Goal: Information Seeking & Learning: Learn about a topic

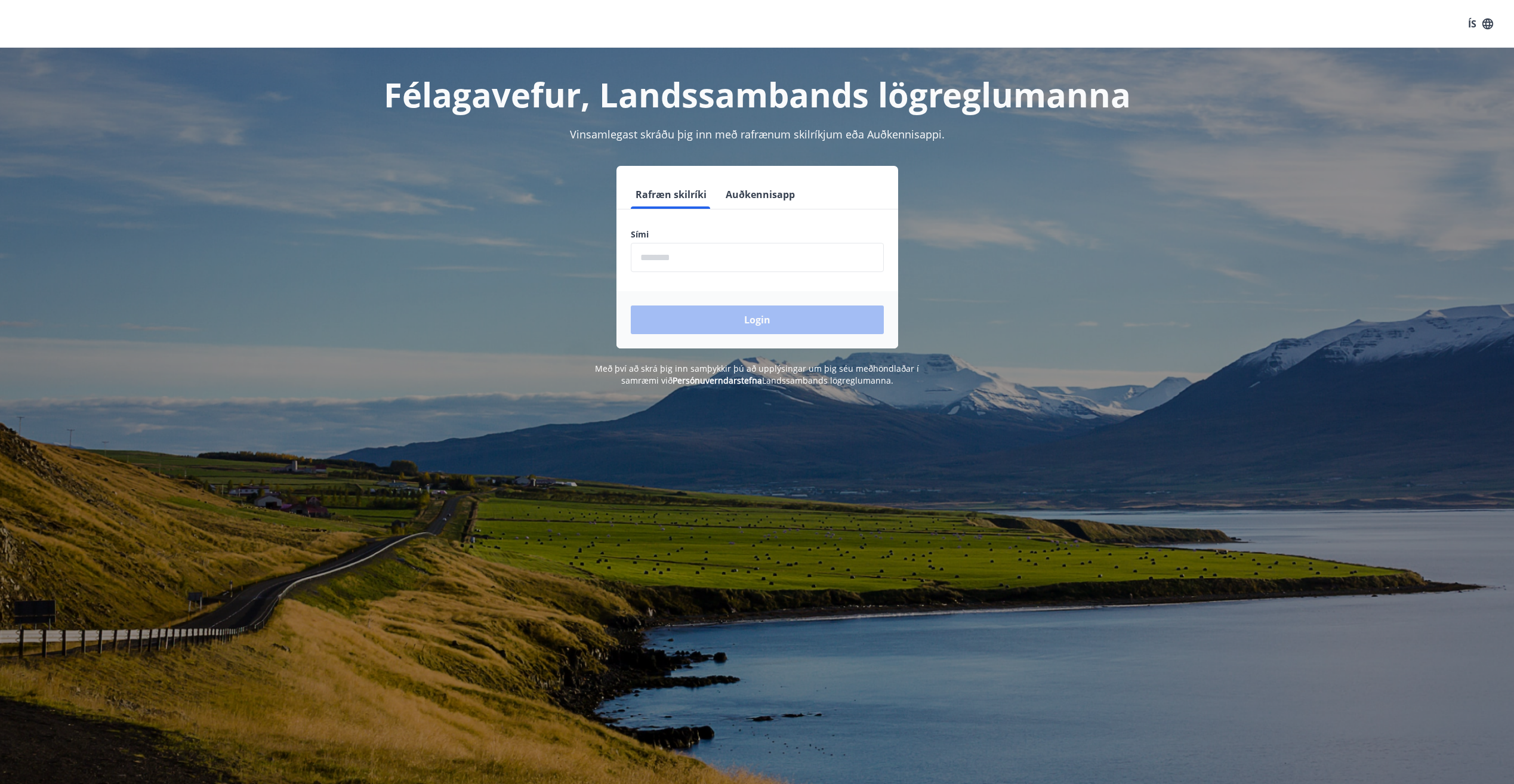
click at [861, 256] on input "phone" at bounding box center [757, 257] width 253 height 29
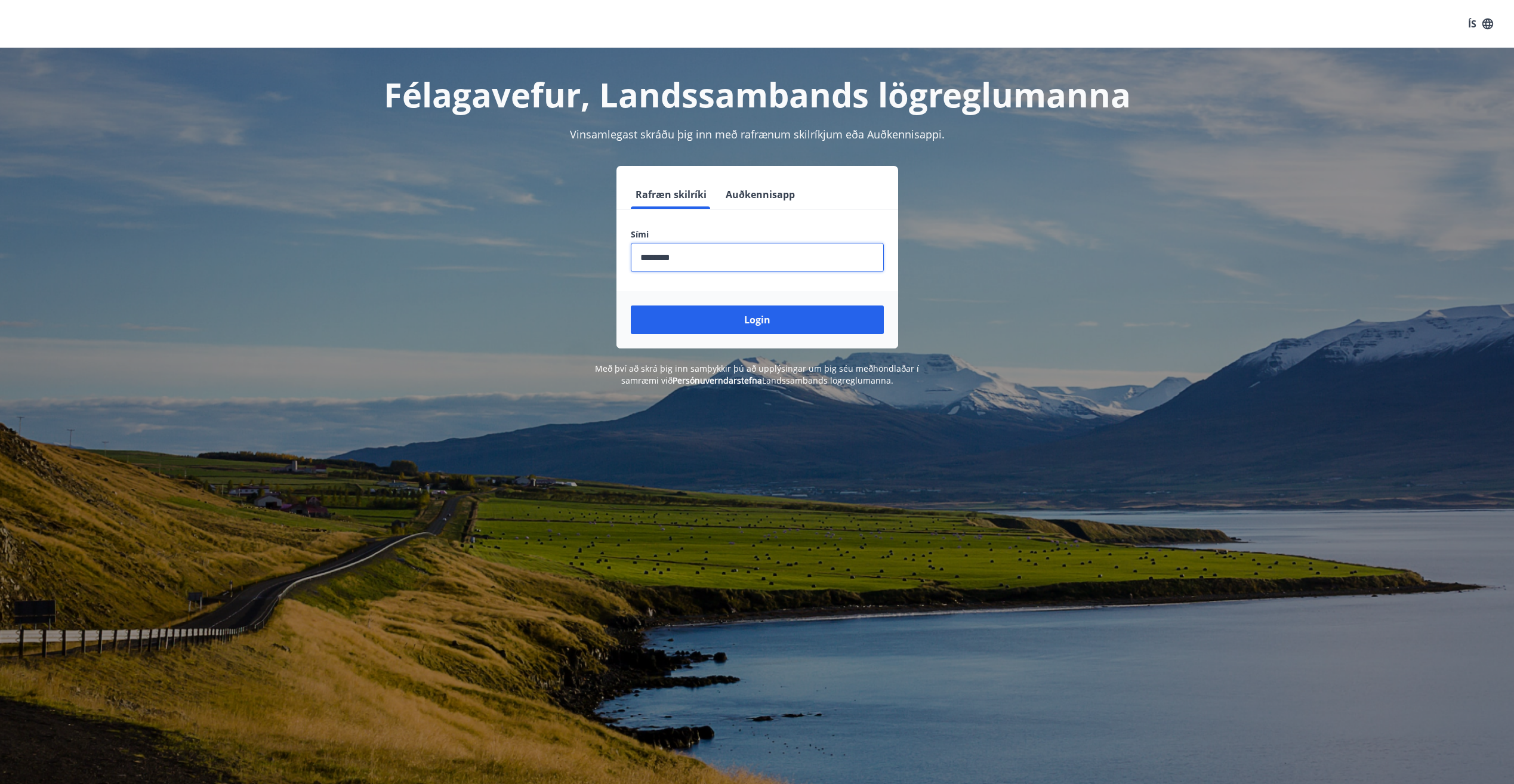
type input "********"
click at [631, 305] on button "Login" at bounding box center [757, 320] width 253 height 28
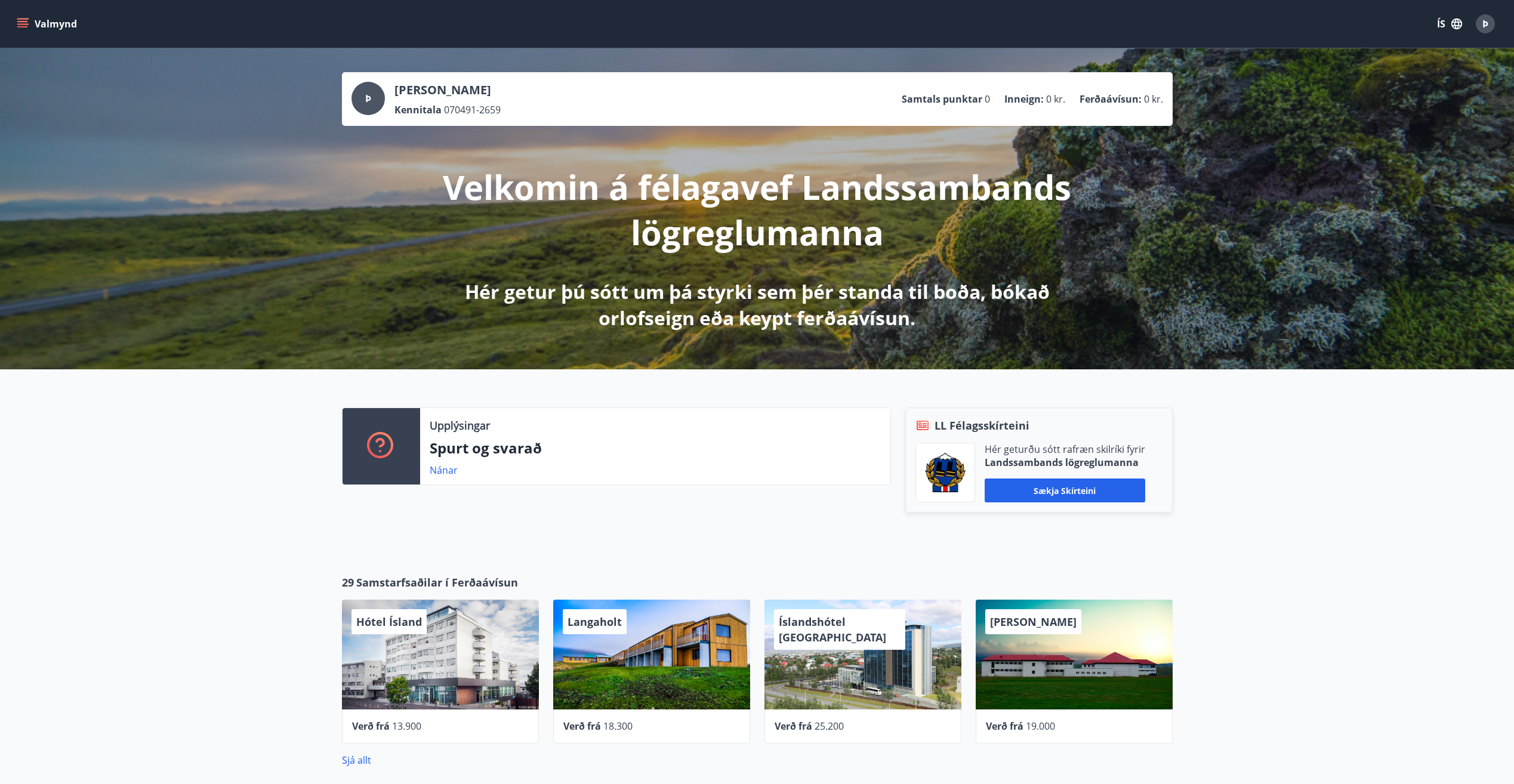
click at [1133, 104] on p "Ferðaávísun :" at bounding box center [1111, 99] width 62 height 13
drag, startPoint x: 1068, startPoint y: 98, endPoint x: 1080, endPoint y: 98, distance: 12.0
click at [1080, 98] on ul "Samtals punktar 0 Inneign : 0 kr. Ferðaávísun : 0 kr." at bounding box center [1032, 99] width 262 height 23
drag, startPoint x: 1080, startPoint y: 98, endPoint x: 1068, endPoint y: 111, distance: 17.7
click at [1068, 111] on div "[PERSON_NAME] Kennitala 070491-2659 Samtals punktar 0 Inneign : 0 kr. Ferðaávís…" at bounding box center [757, 99] width 812 height 35
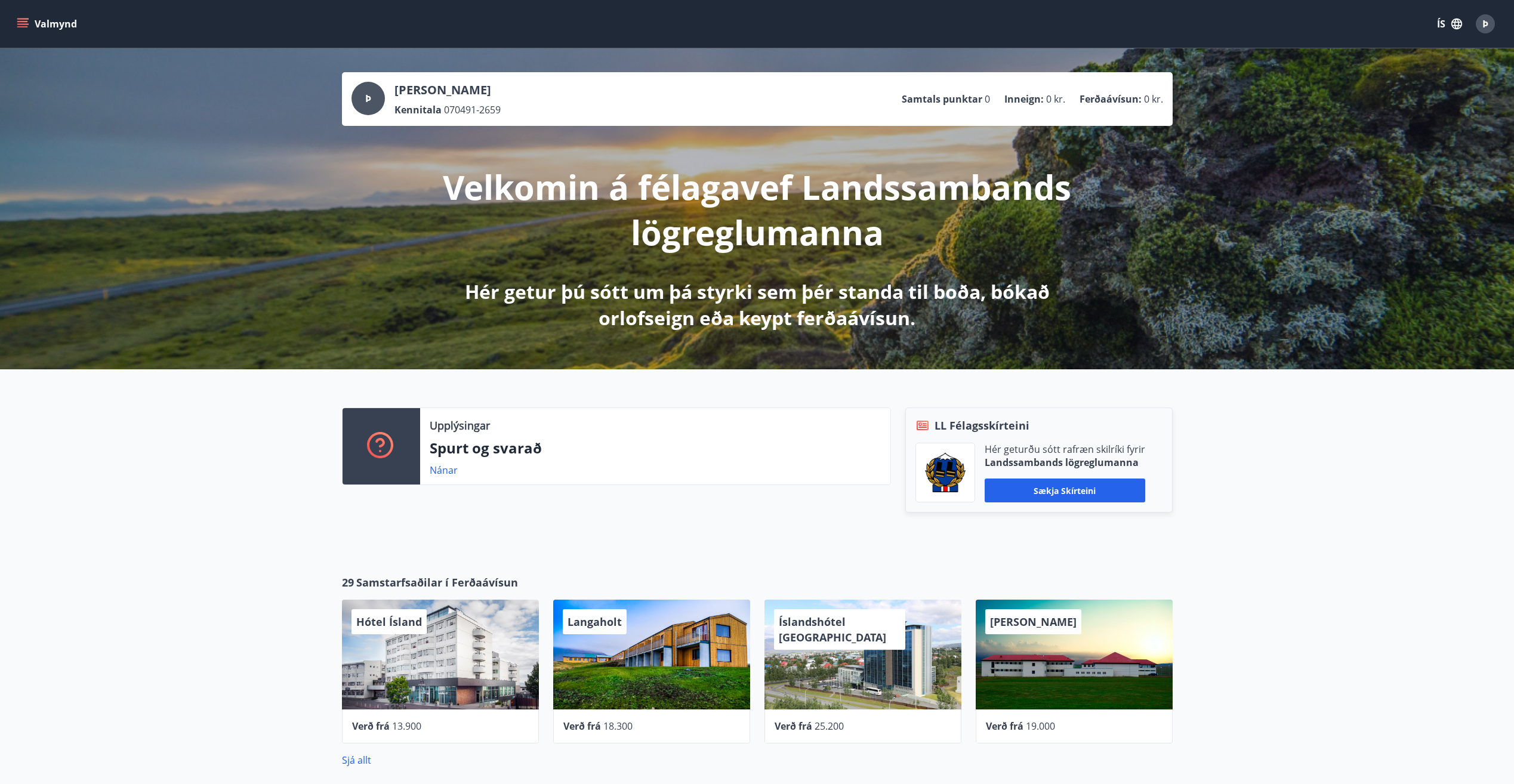
click at [1050, 96] on span "0 kr." at bounding box center [1056, 99] width 19 height 13
click at [1051, 95] on span "0 kr." at bounding box center [1056, 99] width 19 height 13
click at [1045, 96] on li "Inneign : 0 kr." at bounding box center [1035, 99] width 61 height 13
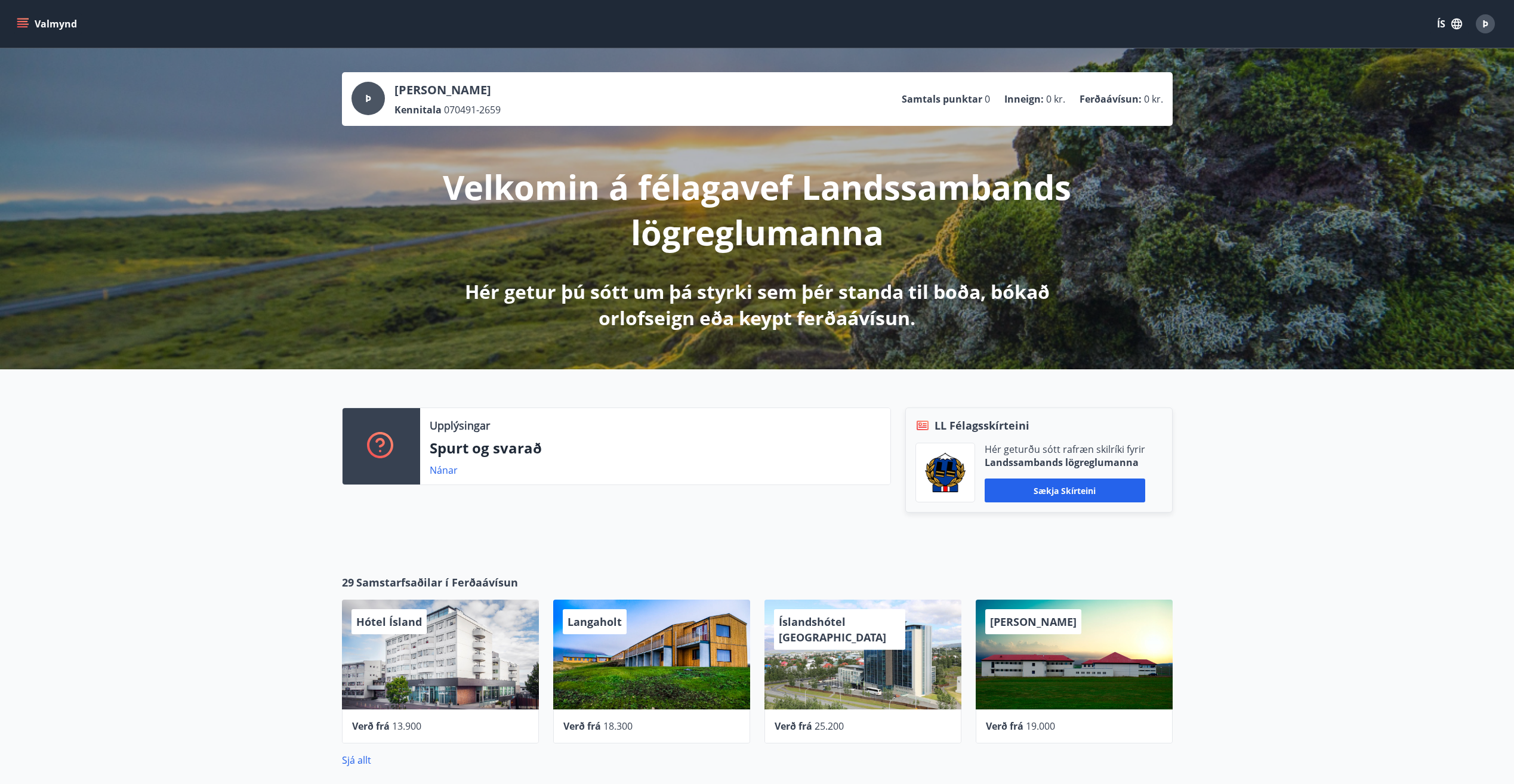
click at [1048, 96] on span "0 kr." at bounding box center [1056, 99] width 19 height 13
drag, startPoint x: 1048, startPoint y: 96, endPoint x: 1074, endPoint y: 123, distance: 37.5
click at [1074, 123] on div "[PERSON_NAME] Kennitala 070491-2659 Samtals punktar 0 Inneign : 0 kr. Ferðaávís…" at bounding box center [757, 99] width 831 height 54
click at [33, 24] on button "Valmynd" at bounding box center [48, 23] width 67 height 22
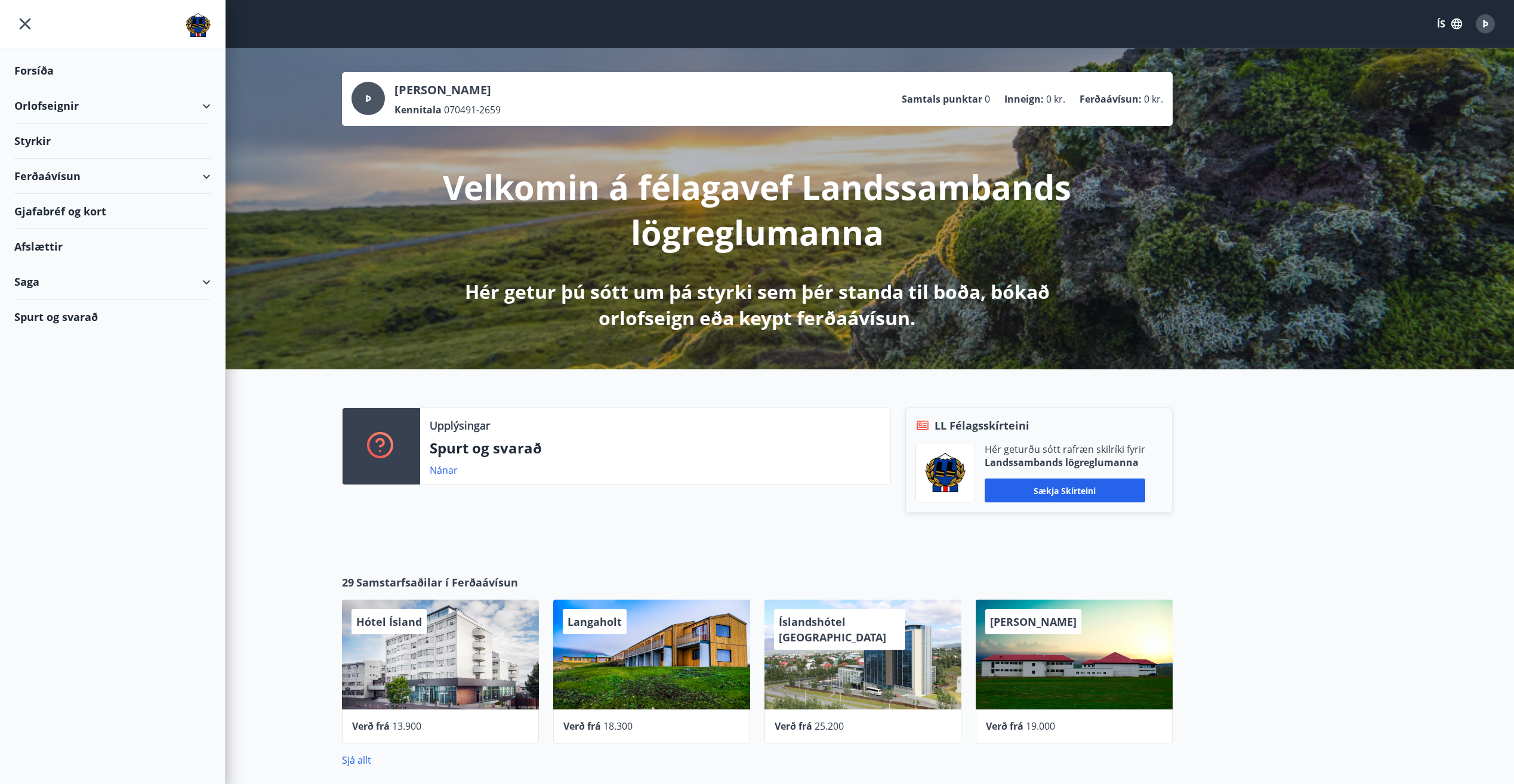
click at [137, 88] on div "Styrkir" at bounding box center [113, 70] width 197 height 35
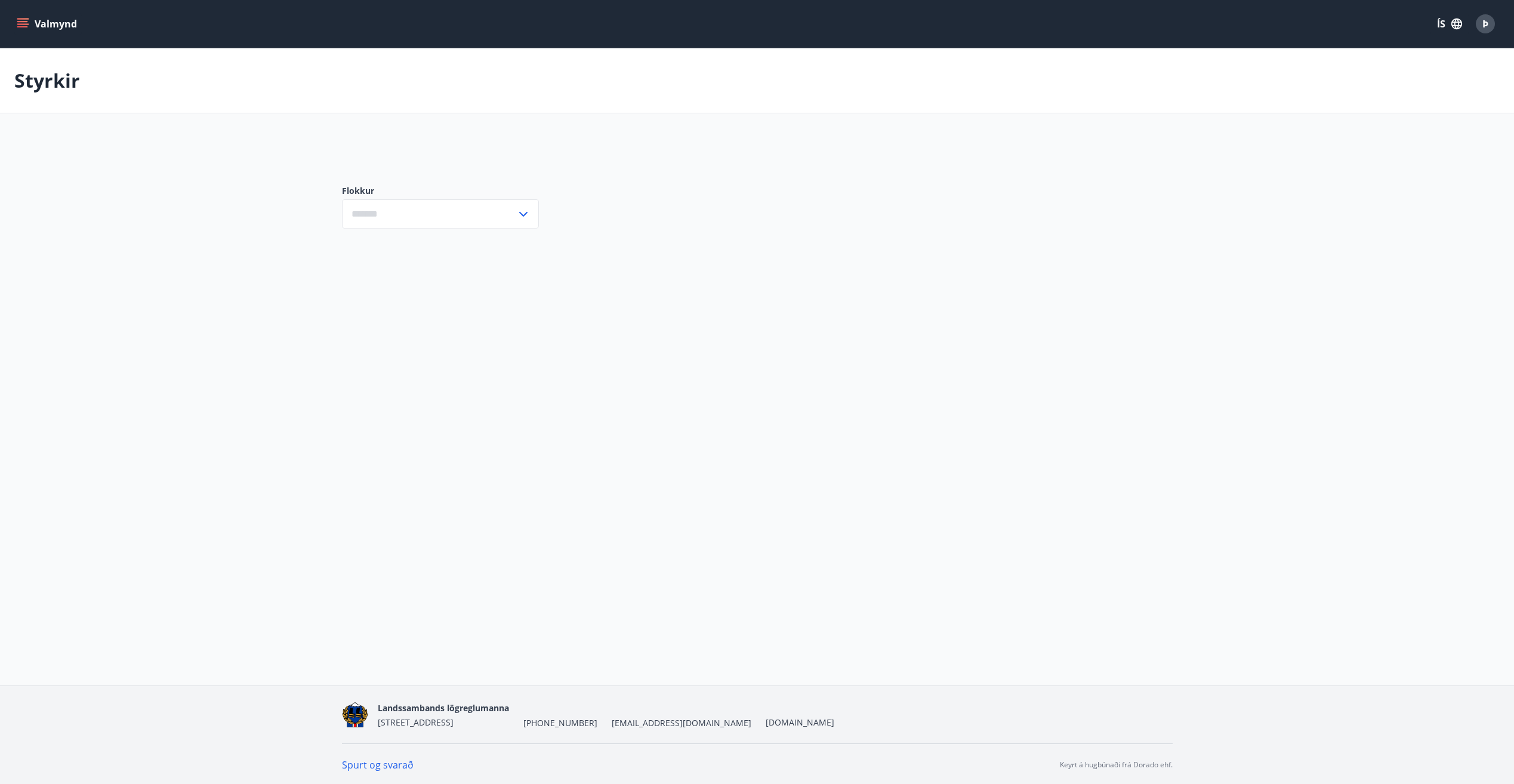
type input "***"
